Goal: Task Accomplishment & Management: Manage account settings

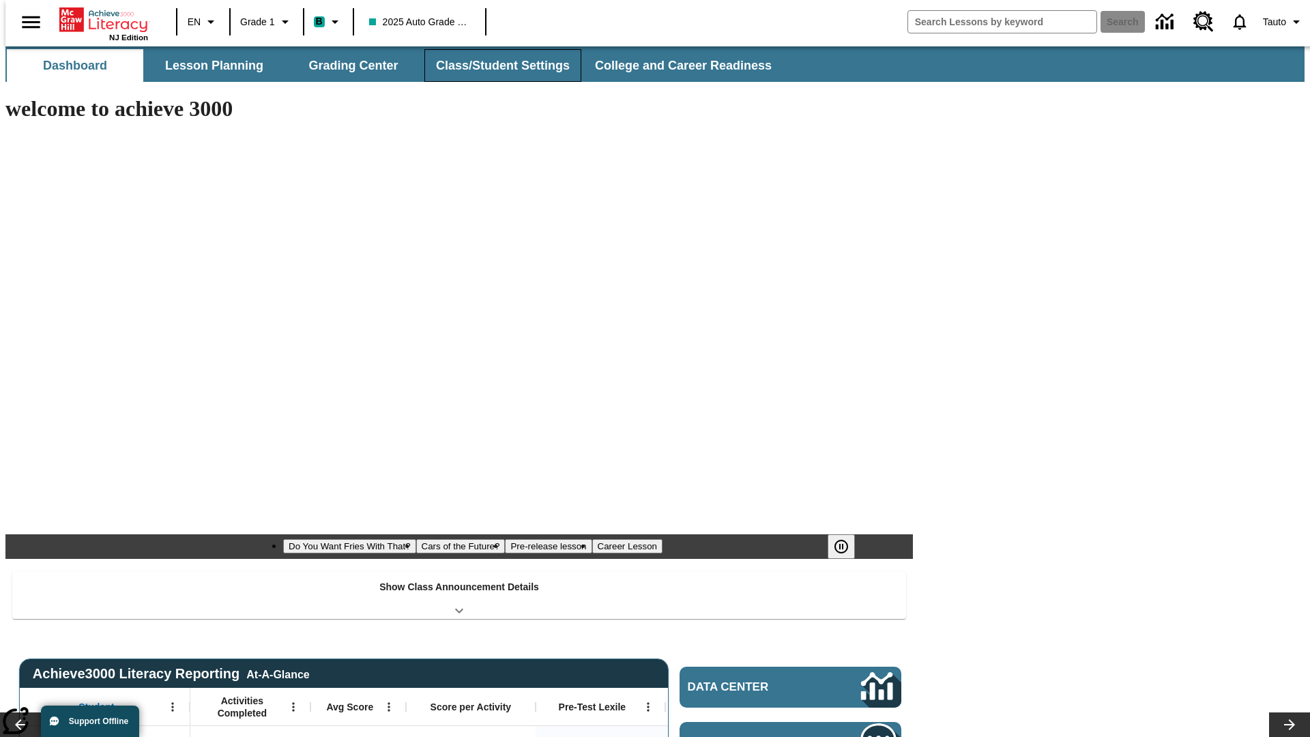
click at [496, 66] on button "Class/Student Settings" at bounding box center [503, 65] width 157 height 33
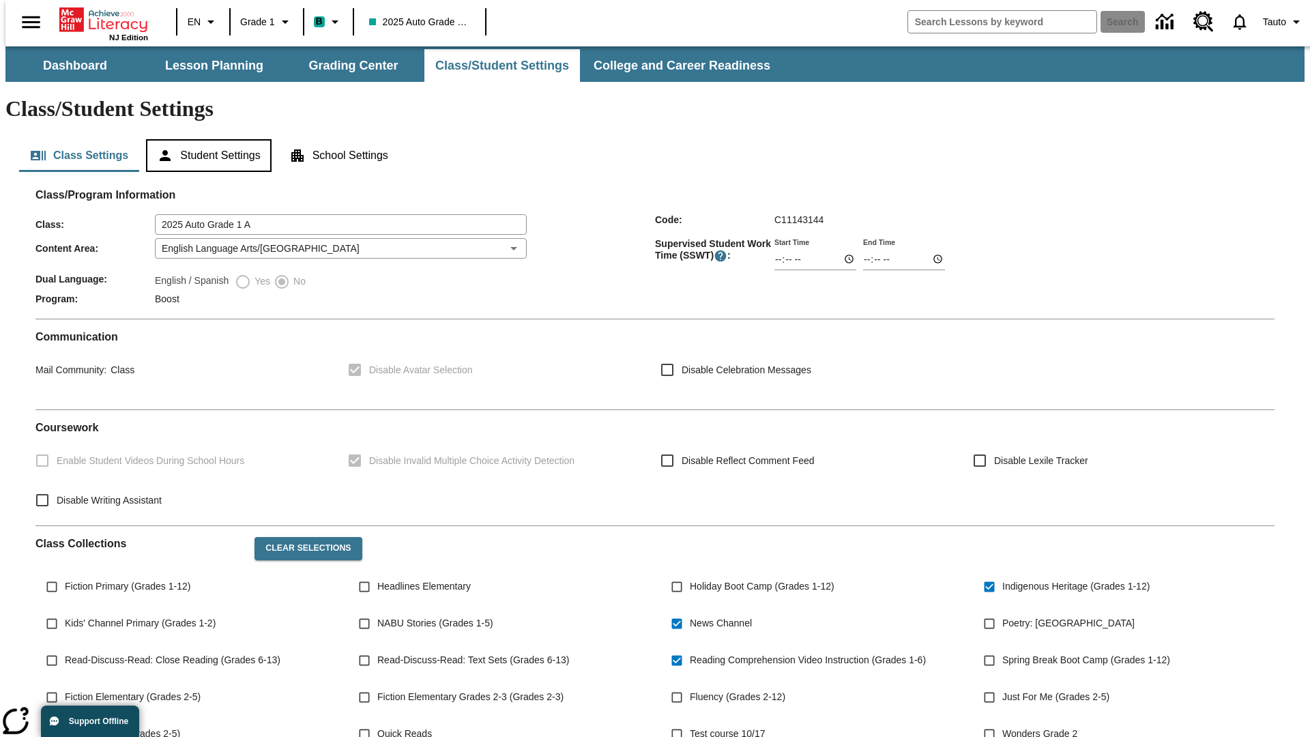
click at [205, 139] on button "Student Settings" at bounding box center [208, 155] width 125 height 33
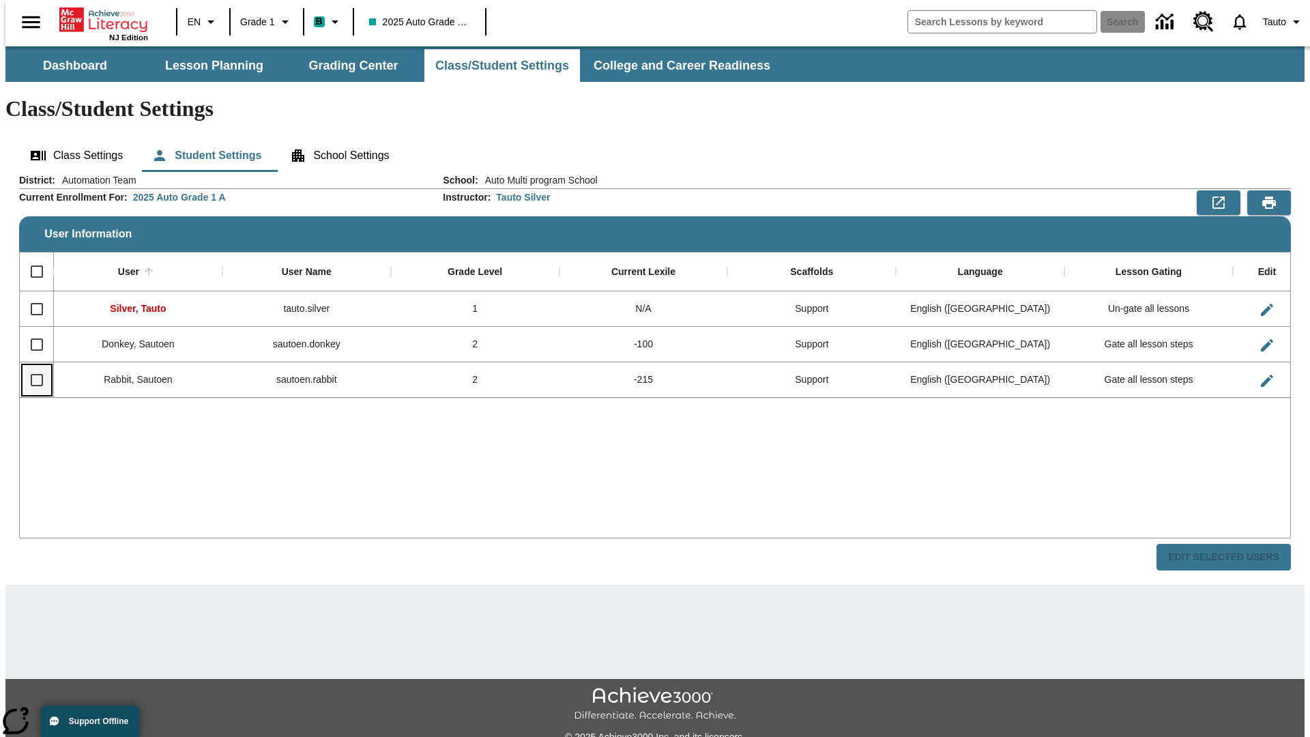
click at [31, 366] on input "Select row" at bounding box center [37, 380] width 29 height 29
checkbox input "true"
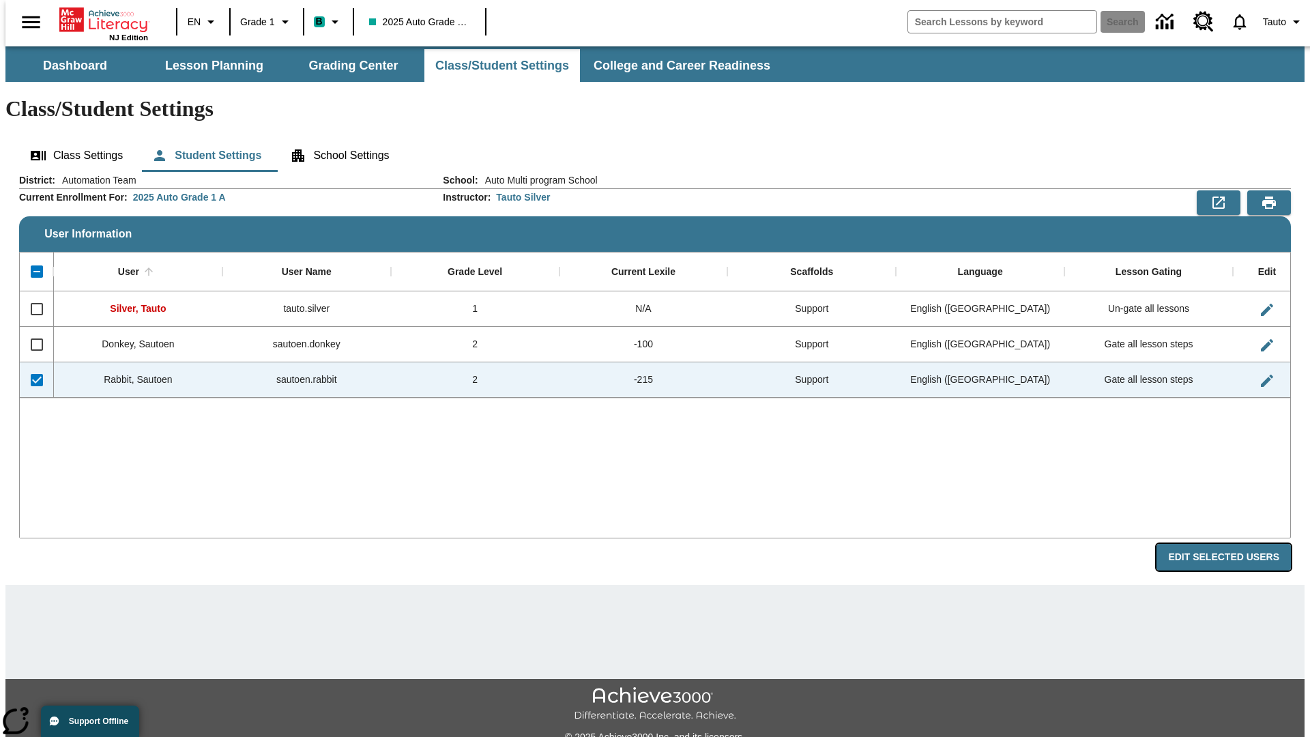
click at [1235, 544] on button "Edit Selected Users" at bounding box center [1224, 557] width 134 height 27
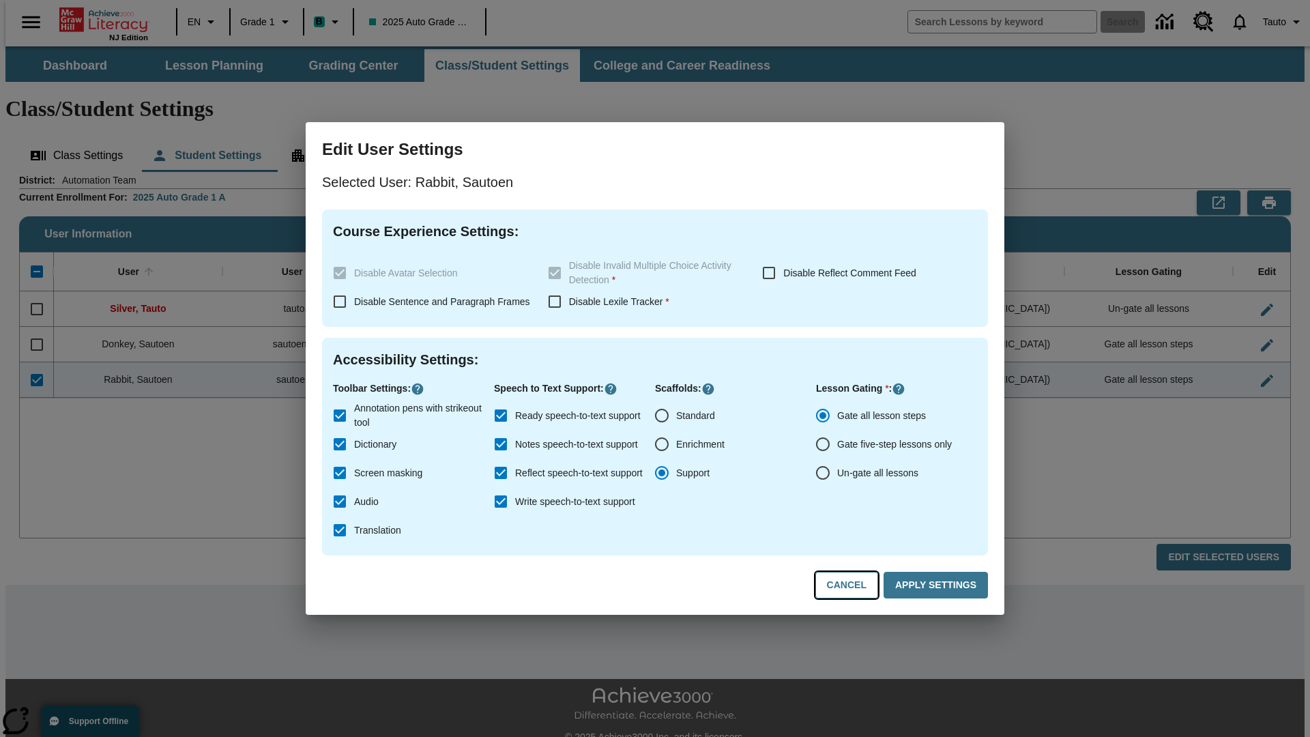
click at [853, 586] on button "Cancel" at bounding box center [847, 585] width 63 height 27
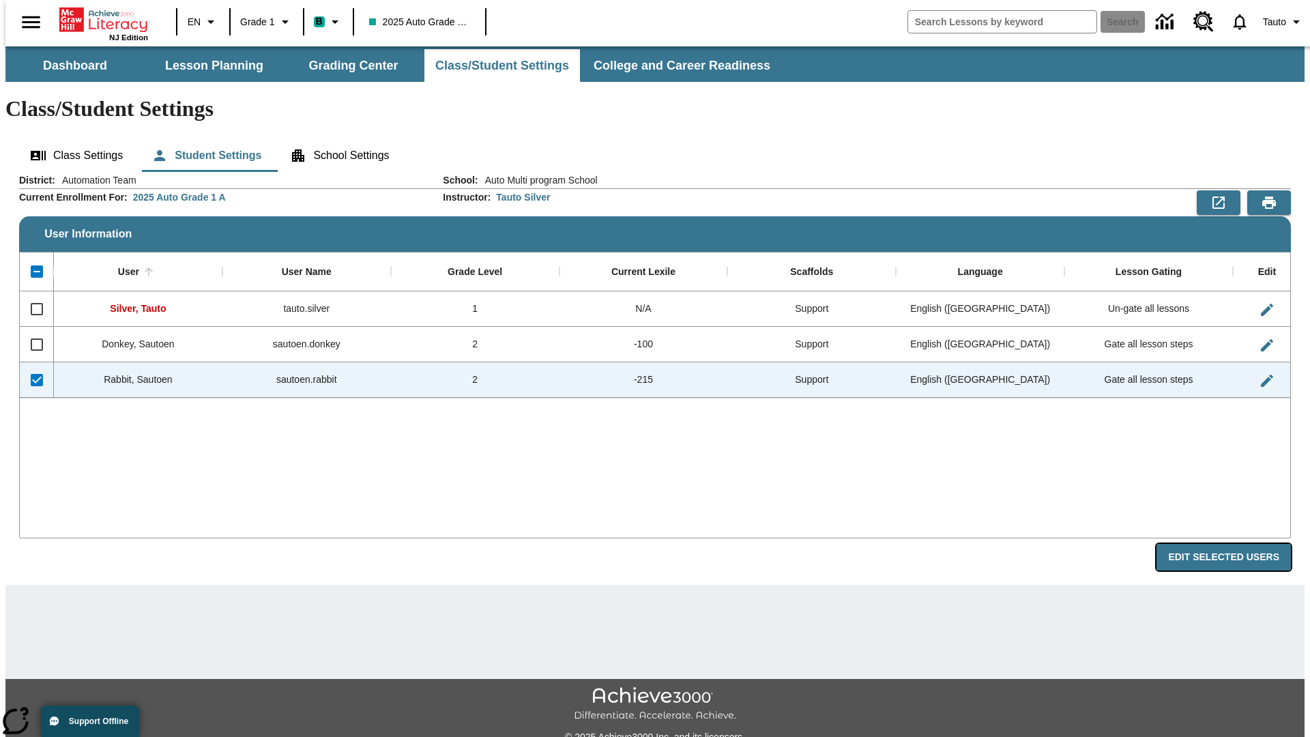
click at [1235, 544] on button "Edit Selected Users" at bounding box center [1224, 557] width 134 height 27
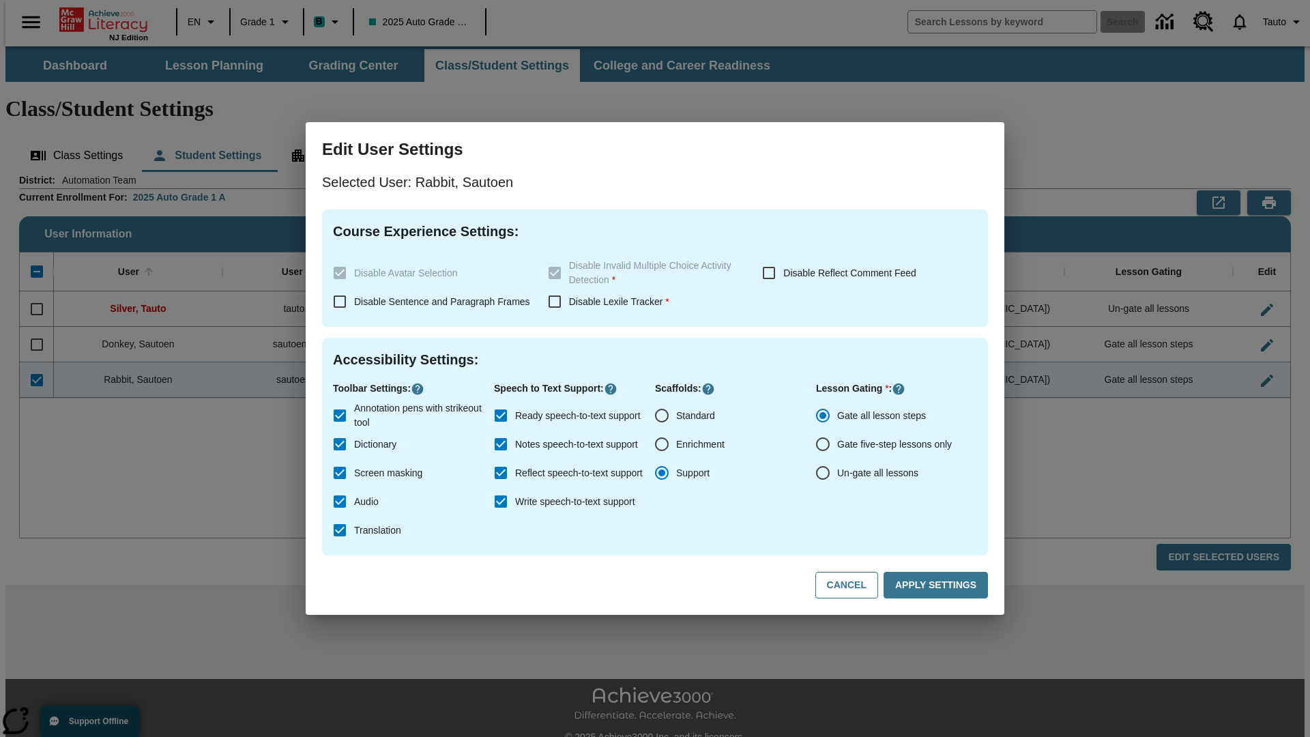
click at [501, 416] on input "Ready speech-to-text support" at bounding box center [501, 415] width 29 height 29
checkbox input "false"
click at [938, 586] on button "Apply Settings" at bounding box center [936, 585] width 104 height 27
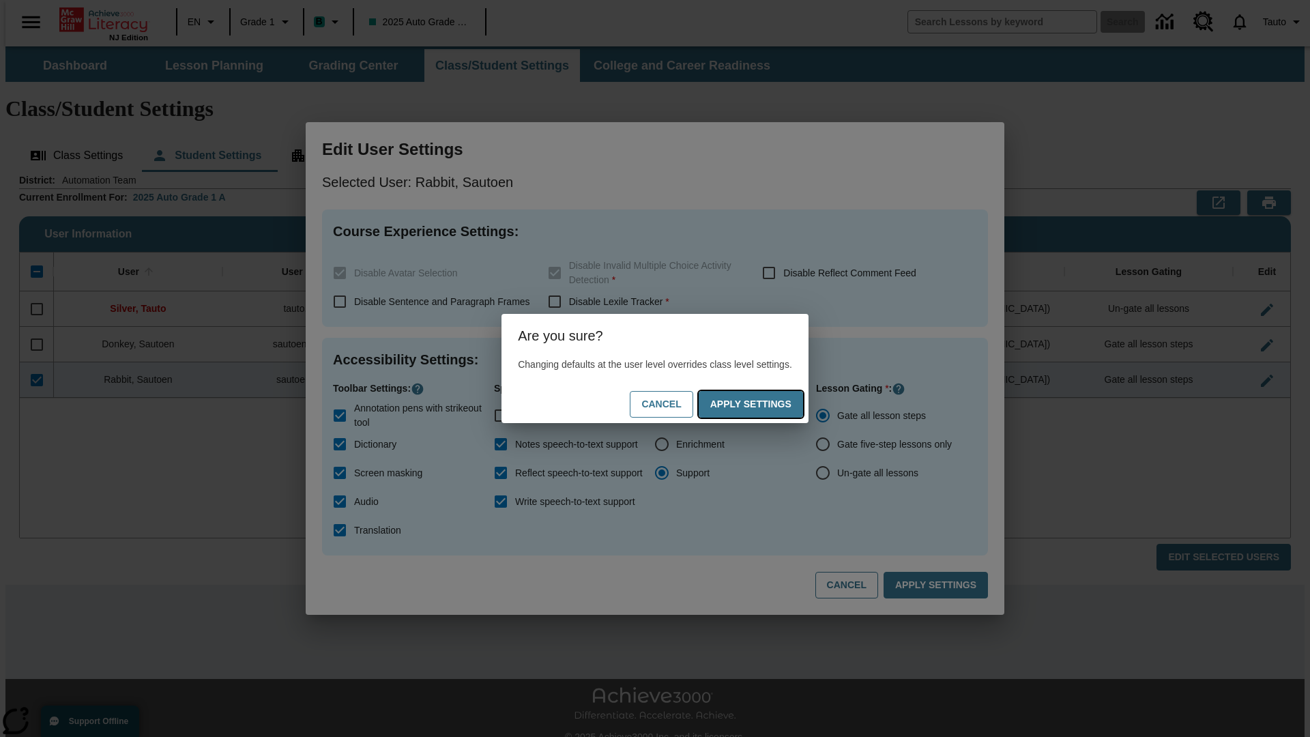
click at [764, 404] on button "Apply Settings" at bounding box center [751, 404] width 104 height 27
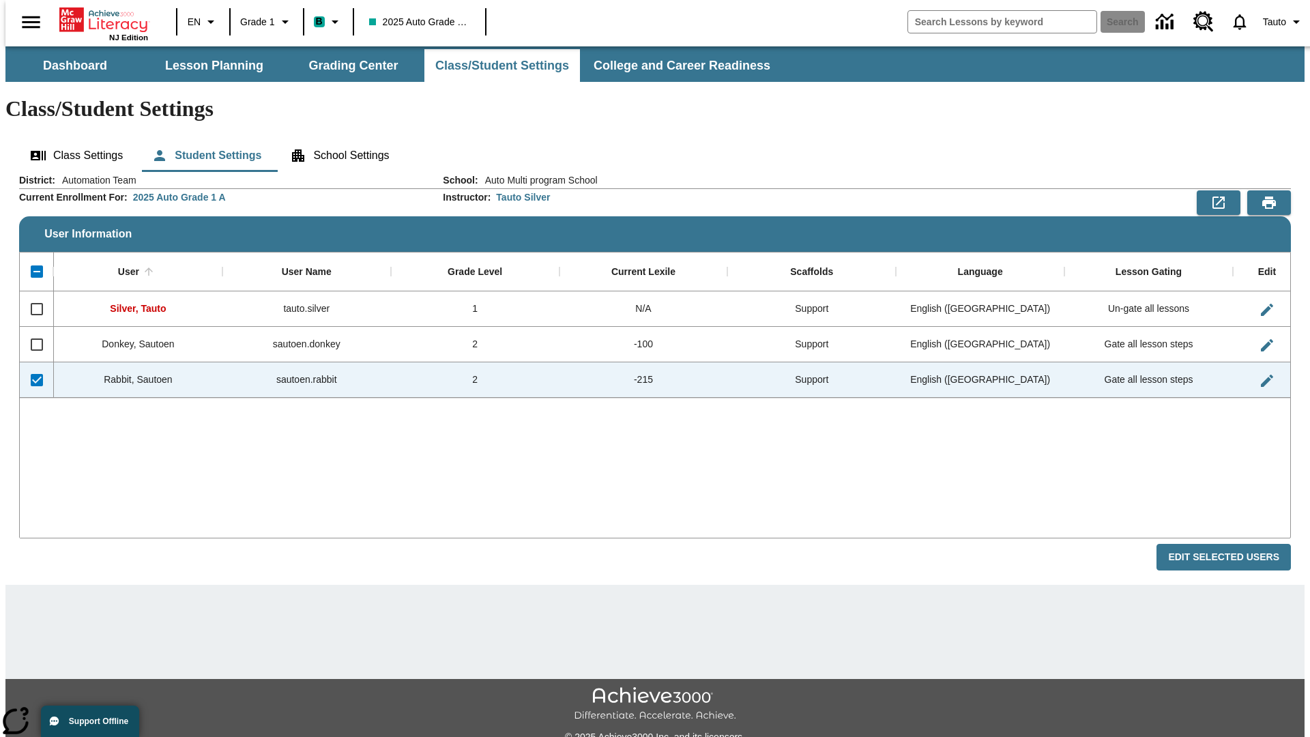
checkbox input "false"
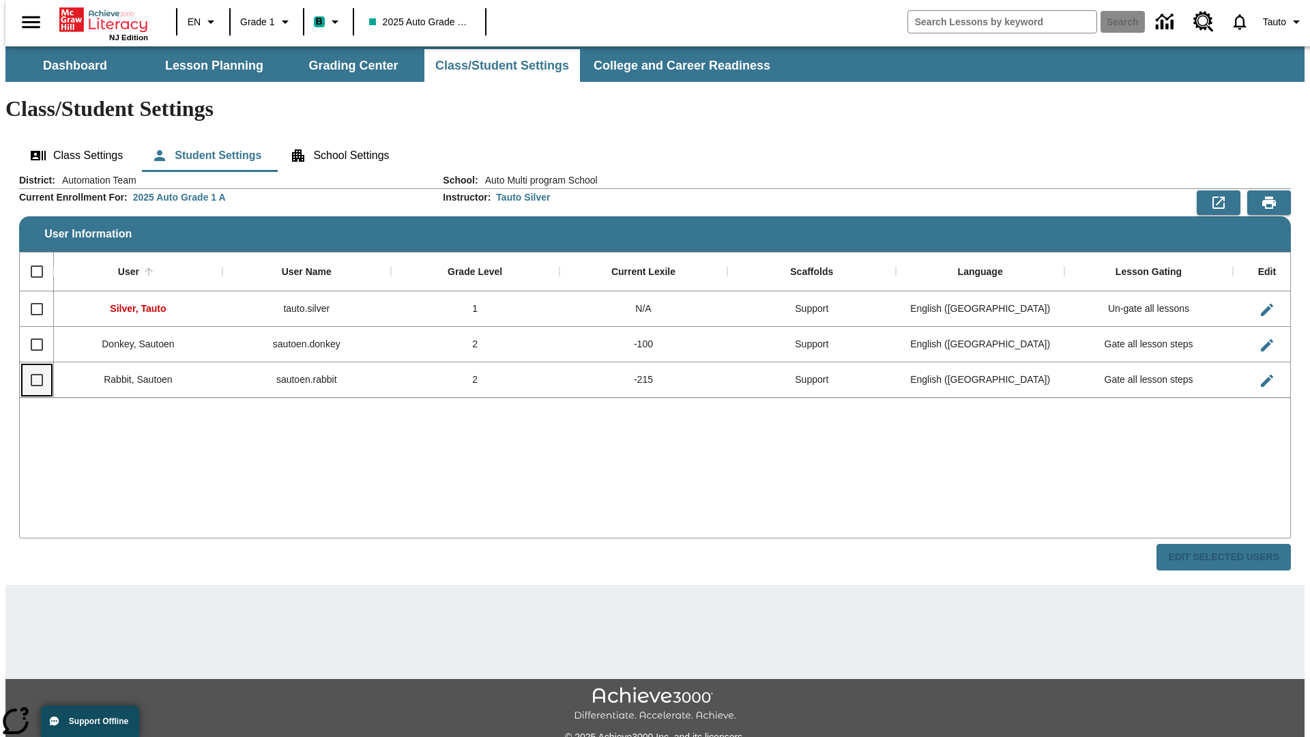
click at [31, 366] on input "Select row" at bounding box center [37, 380] width 29 height 29
checkbox input "true"
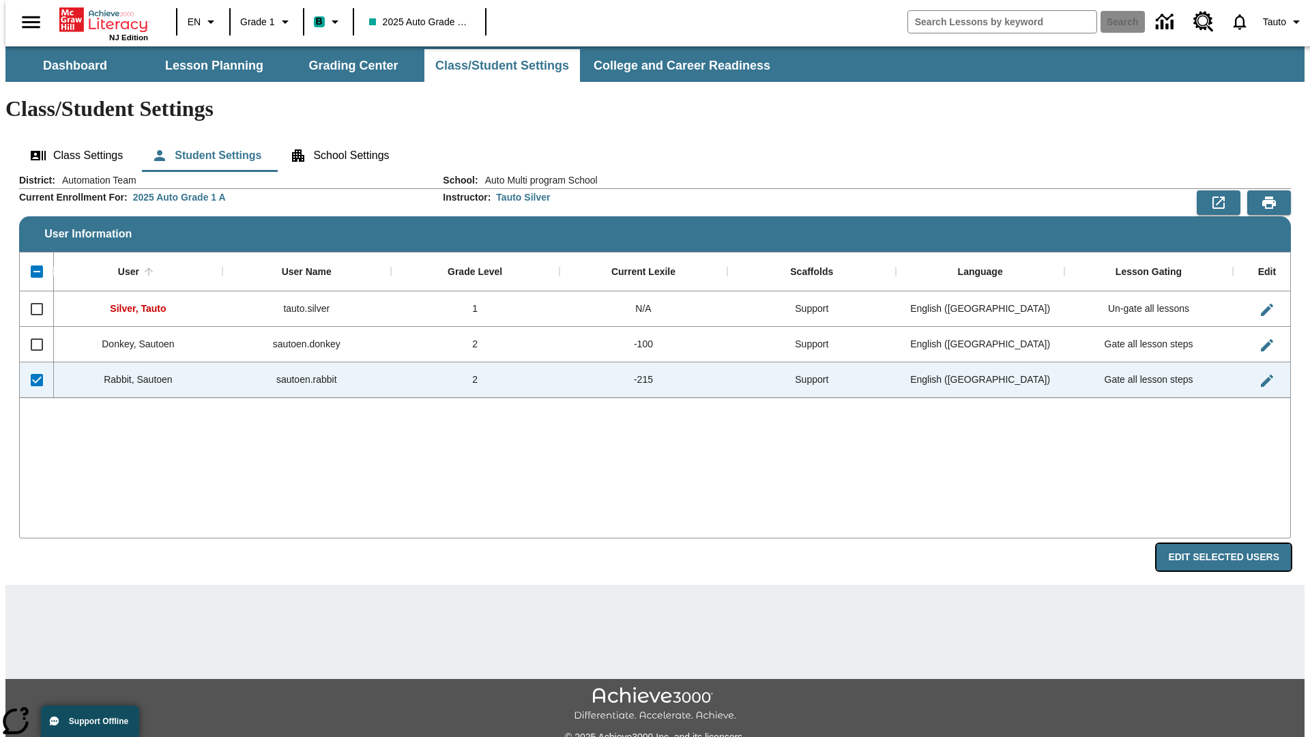
click at [1235, 544] on button "Edit Selected Users" at bounding box center [1224, 557] width 134 height 27
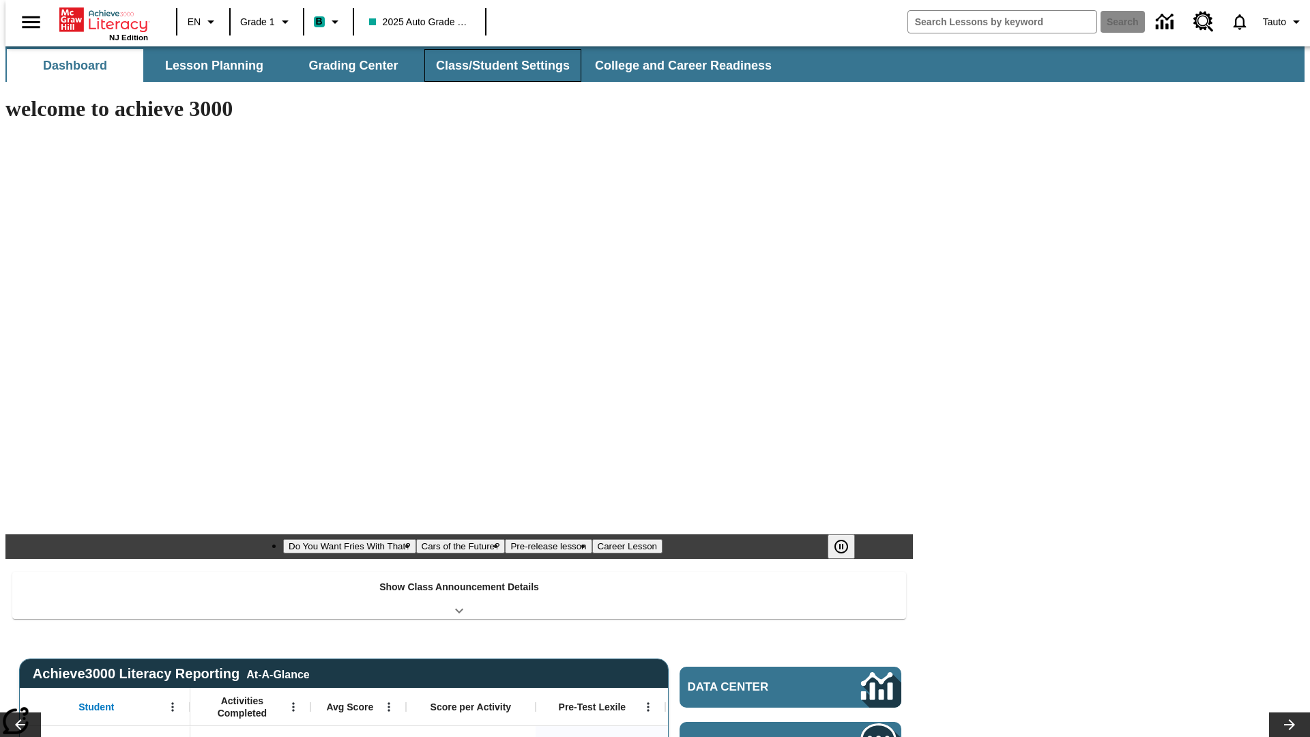
click at [496, 66] on button "Class/Student Settings" at bounding box center [503, 65] width 157 height 33
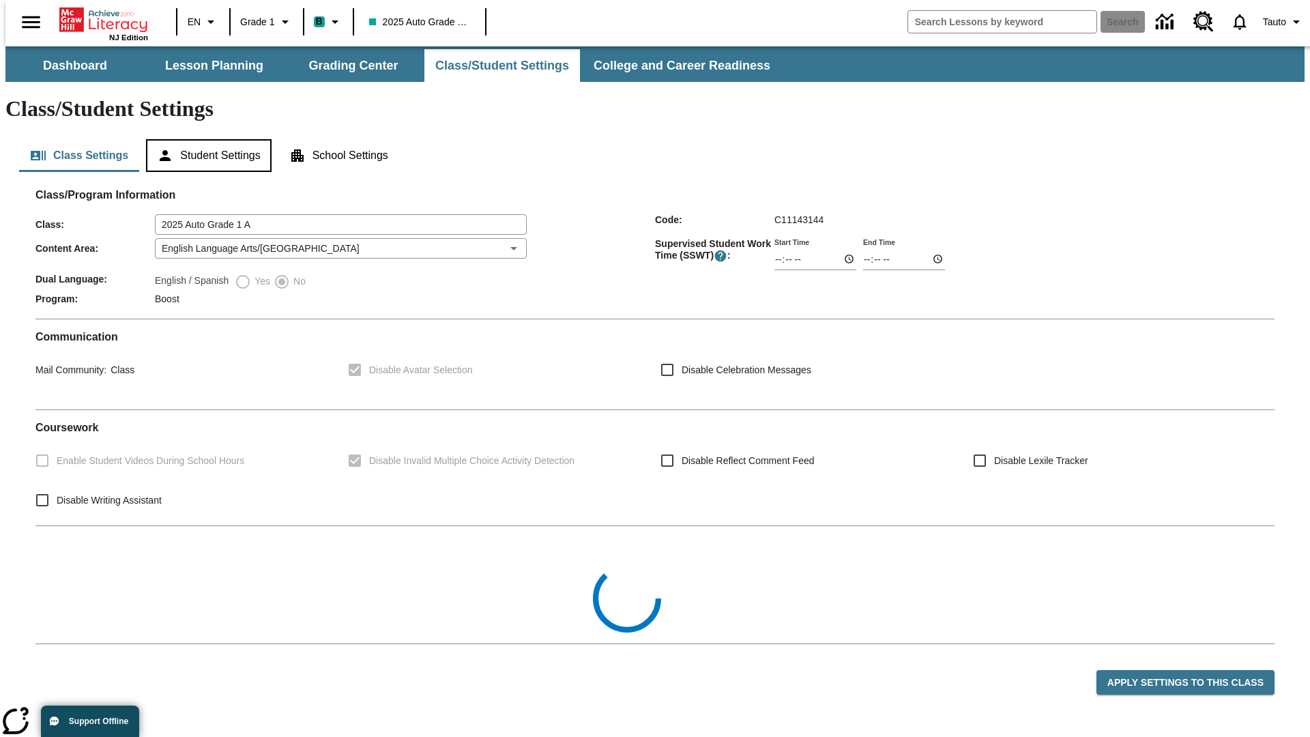
click at [205, 139] on button "Student Settings" at bounding box center [208, 155] width 125 height 33
